Goal: Find specific page/section: Find specific page/section

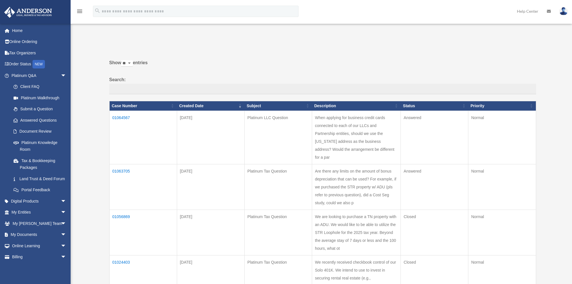
scroll to position [57, 0]
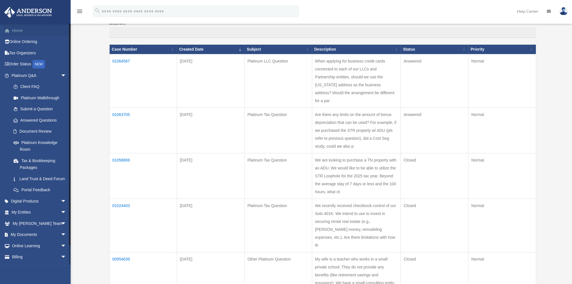
click at [14, 31] on link "Home" at bounding box center [39, 30] width 71 height 11
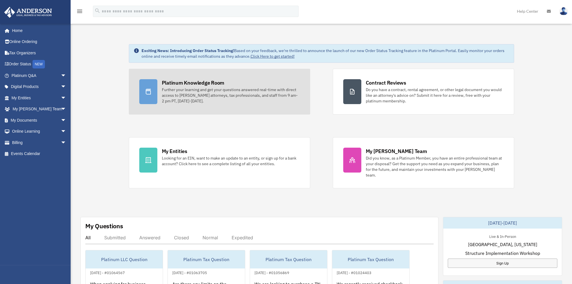
click at [185, 83] on div "Platinum Knowledge Room" at bounding box center [193, 82] width 63 height 7
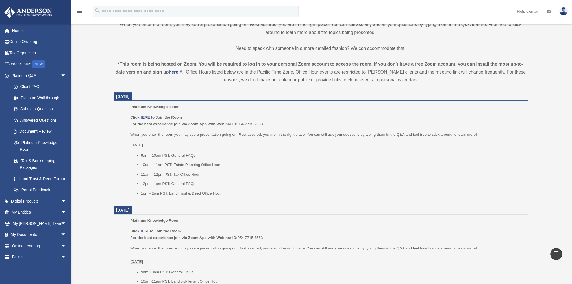
scroll to position [170, 0]
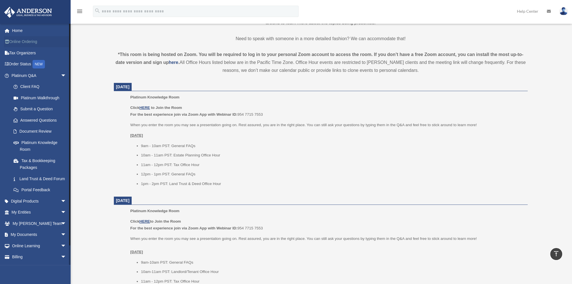
click at [20, 41] on link "Online Ordering" at bounding box center [39, 41] width 71 height 11
